Goal: Information Seeking & Learning: Learn about a topic

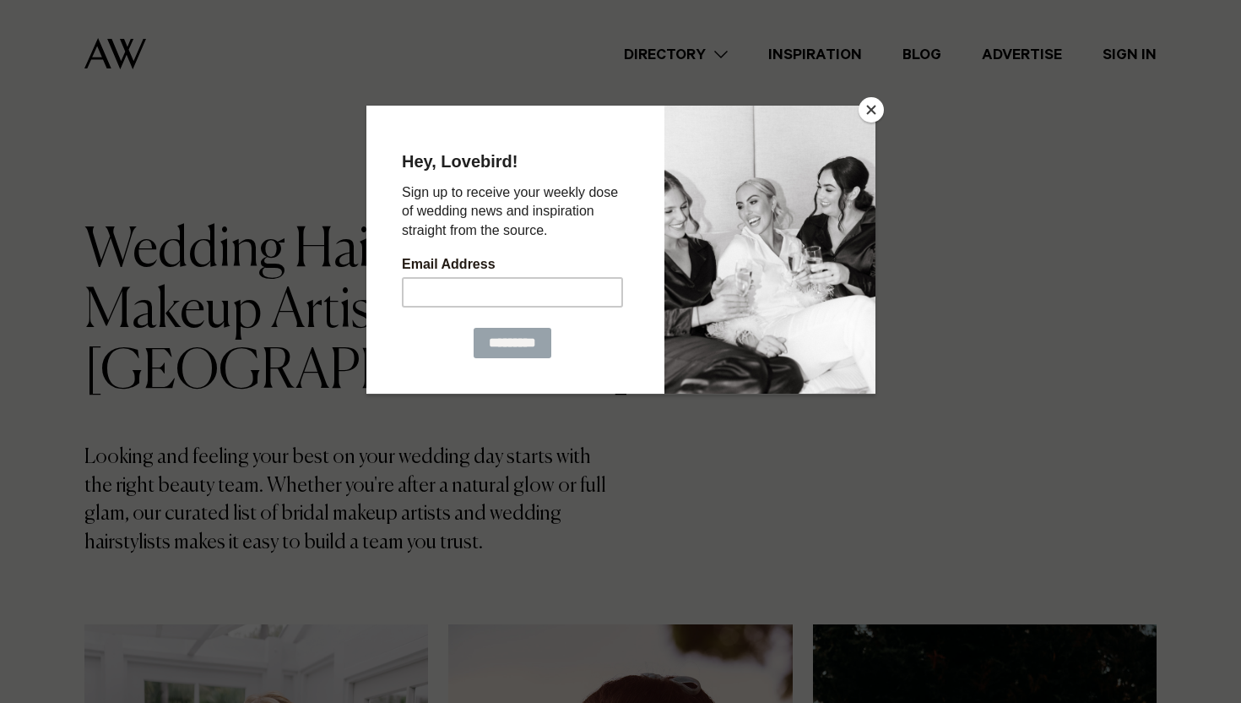
click at [871, 102] on button "Close" at bounding box center [871, 109] width 25 height 25
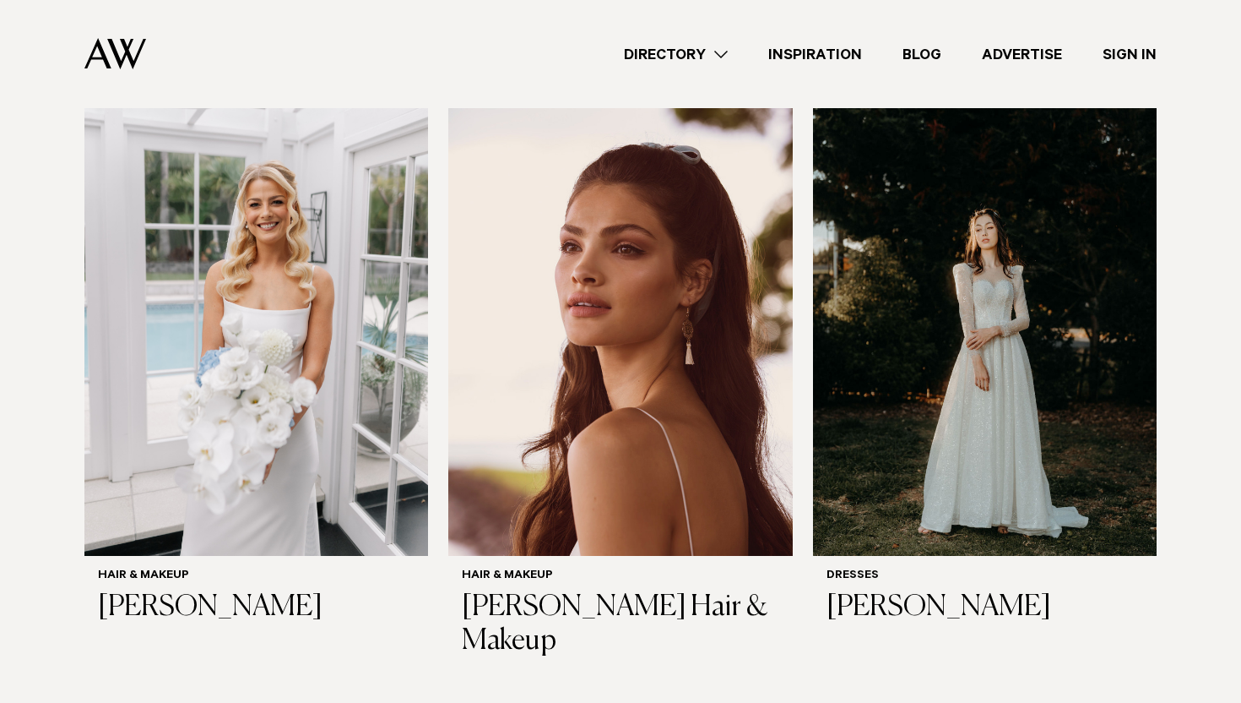
scroll to position [528, 0]
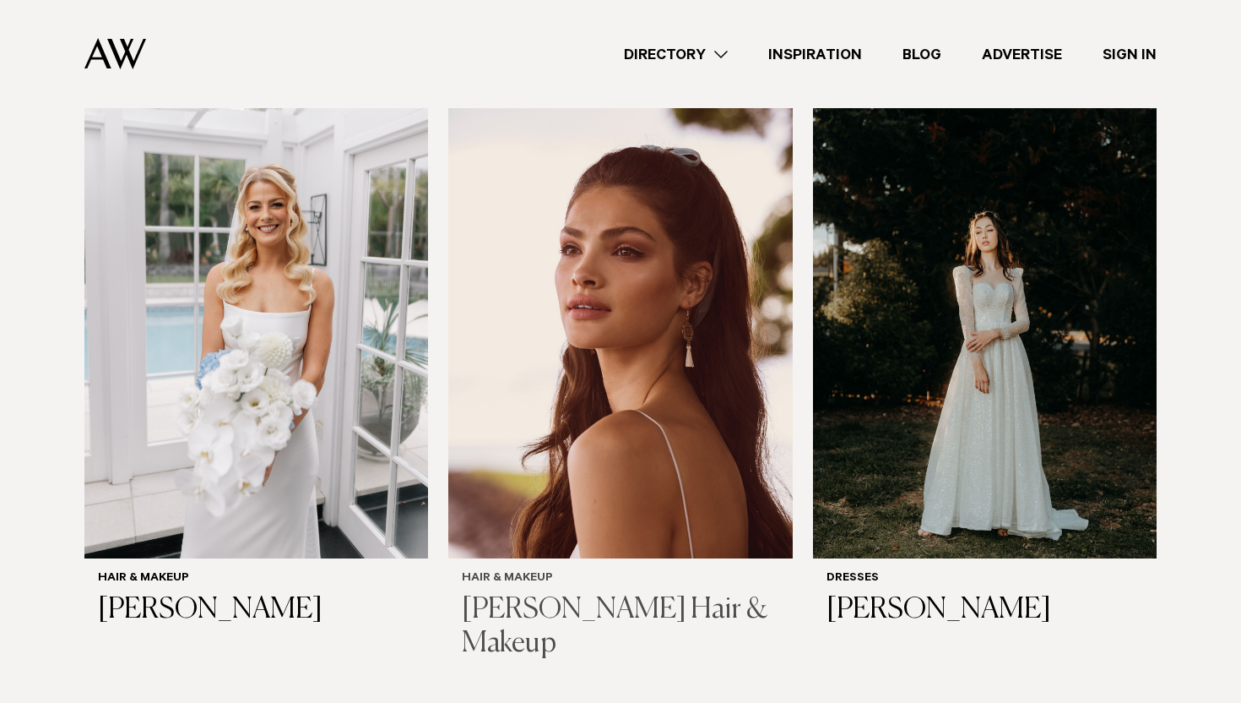
click at [683, 374] on img at bounding box center [620, 326] width 344 height 461
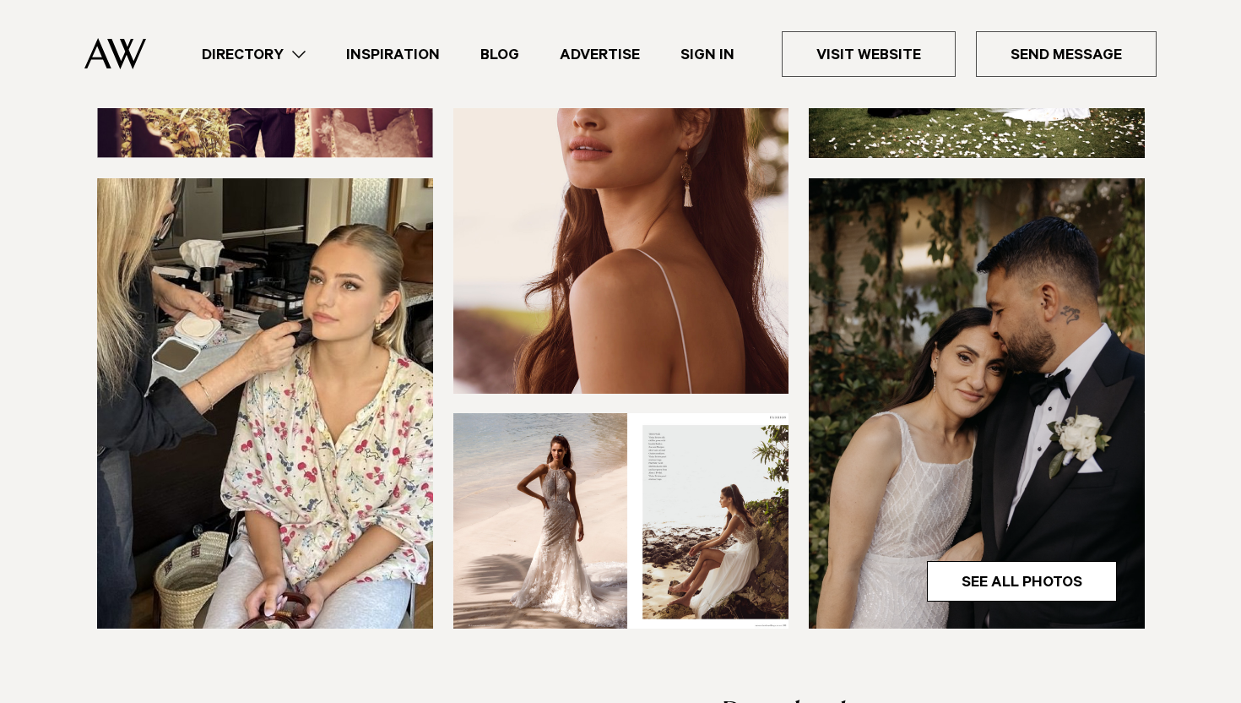
scroll to position [426, 0]
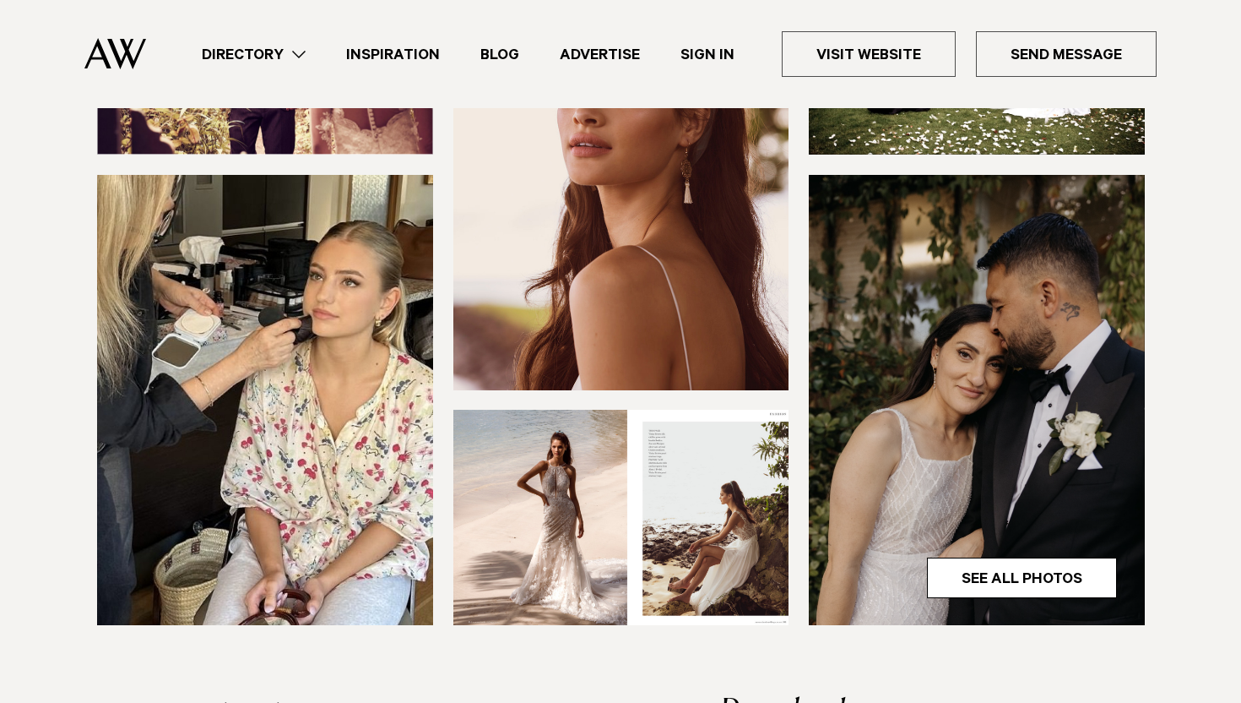
click at [366, 374] on img at bounding box center [265, 400] width 336 height 450
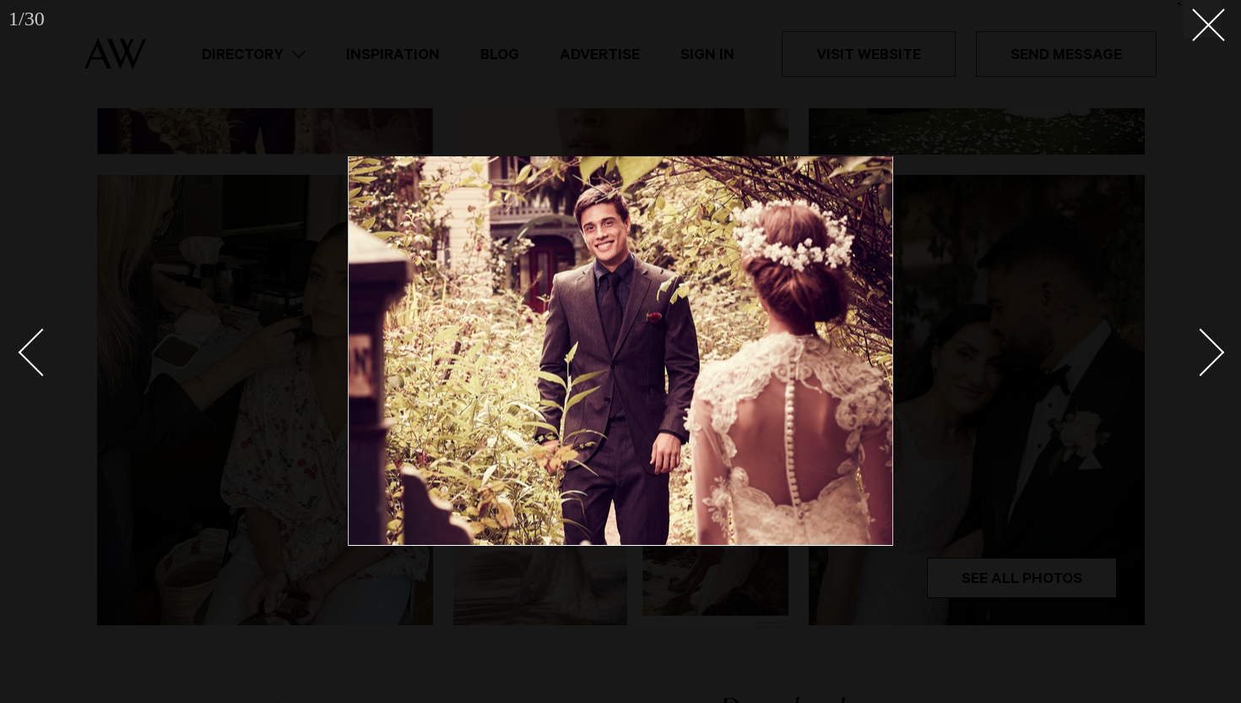
click at [1201, 330] on div "Next slide" at bounding box center [1201, 353] width 48 height 48
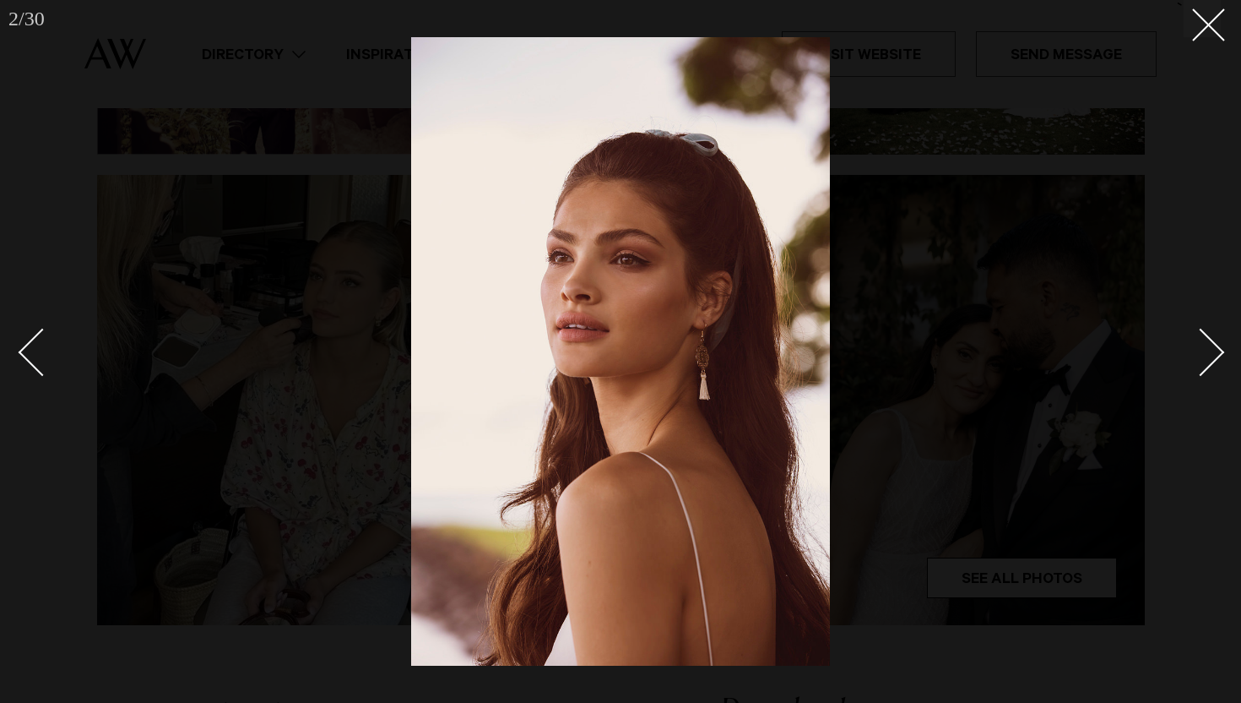
click at [1201, 330] on div "Next slide" at bounding box center [1201, 353] width 48 height 48
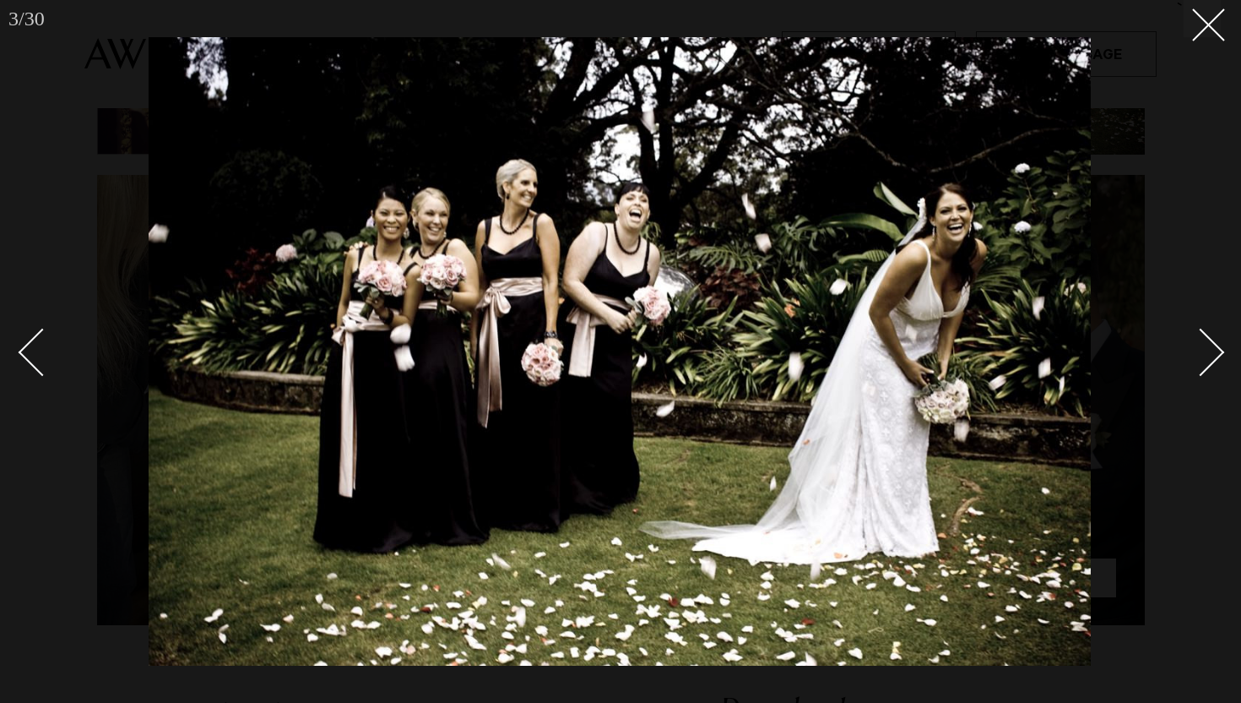
click at [1201, 330] on div "Next slide" at bounding box center [1201, 353] width 48 height 48
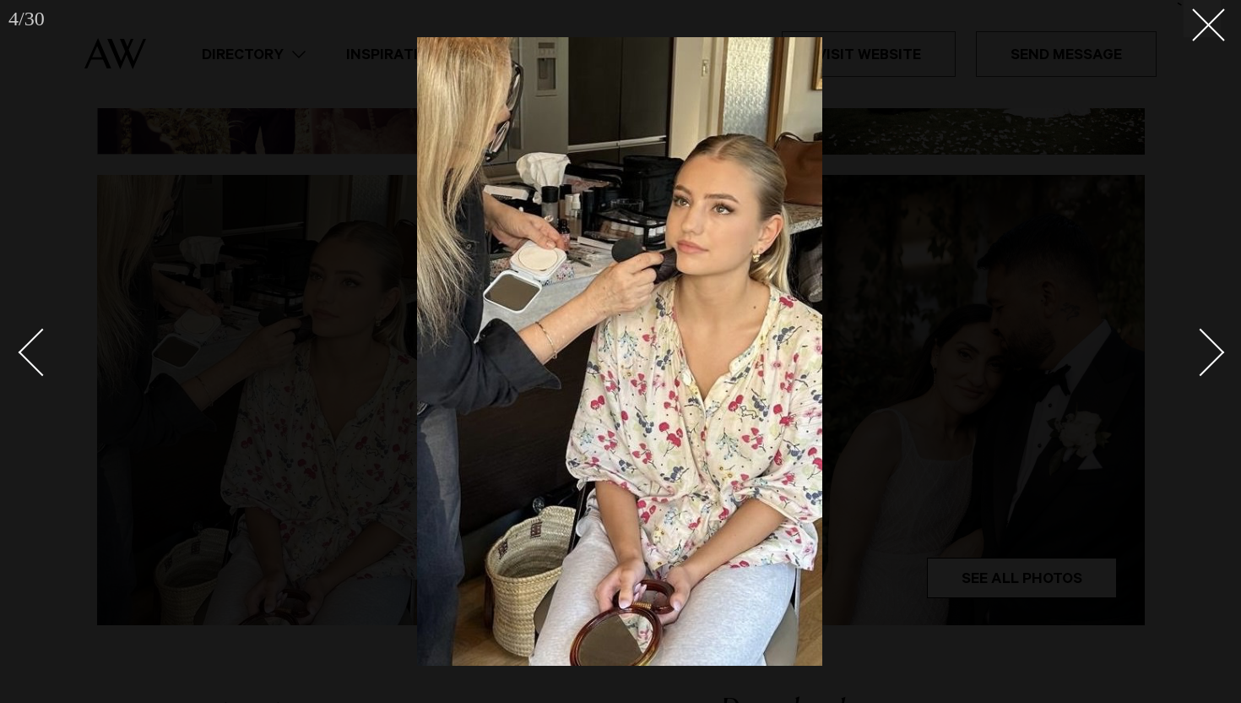
click at [1193, 45] on div at bounding box center [620, 351] width 1241 height 703
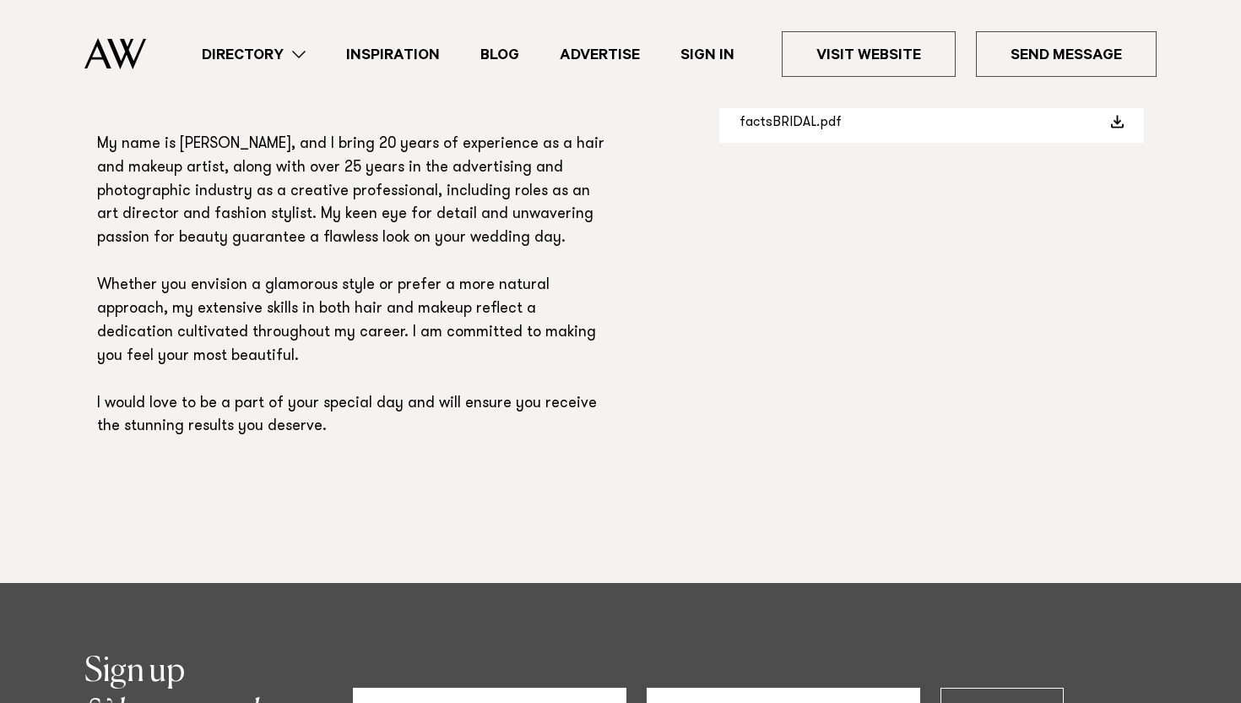
scroll to position [1142, 0]
